Goal: Navigation & Orientation: Understand site structure

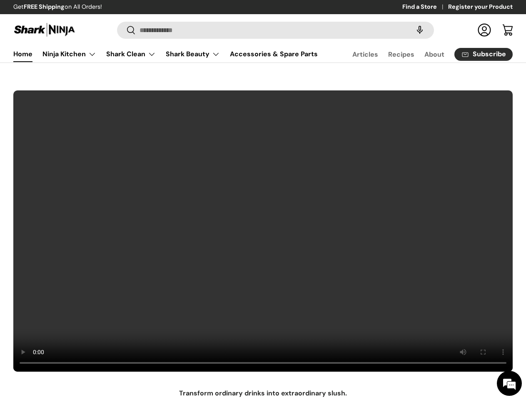
click at [263, 200] on video at bounding box center [263, 231] width 500 height 282
click at [411, 30] on speech-search-button at bounding box center [419, 30] width 27 height 18
click at [175, 62] on summary "Shark Beauty" at bounding box center [193, 54] width 64 height 17
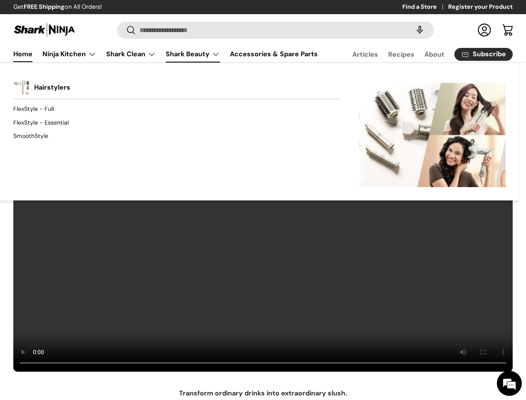
click at [252, 83] on div "Back Shark Beauty Hairstylers FlexStyle - Full FlexStyle - Essential SmoothStyl…" at bounding box center [259, 131] width 519 height 138
click at [376, 86] on div "Back Shark Beauty Hairstylers FlexStyle - Full FlexStyle - Essential SmoothStyl…" at bounding box center [259, 131] width 519 height 138
click at [489, 83] on div "Back Shark Beauty Hairstylers FlexStyle - Full FlexStyle - Essential SmoothStyl…" at bounding box center [259, 131] width 519 height 138
click at [185, 83] on div "Back Shark Beauty Hairstylers FlexStyle - Full FlexStyle - Essential SmoothStyl…" at bounding box center [259, 131] width 519 height 138
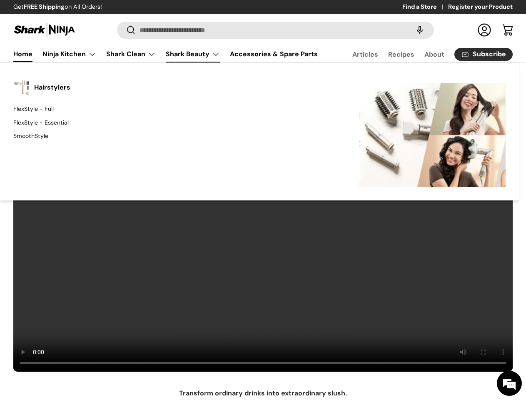
click at [291, 86] on div "Back Shark Beauty Hairstylers FlexStyle - Full FlexStyle - Essential SmoothStyl…" at bounding box center [259, 131] width 519 height 138
click at [400, 83] on div "Back Shark Beauty Hairstylers FlexStyle - Full FlexStyle - Essential SmoothStyl…" at bounding box center [259, 131] width 519 height 138
